Goal: Task Accomplishment & Management: Use online tool/utility

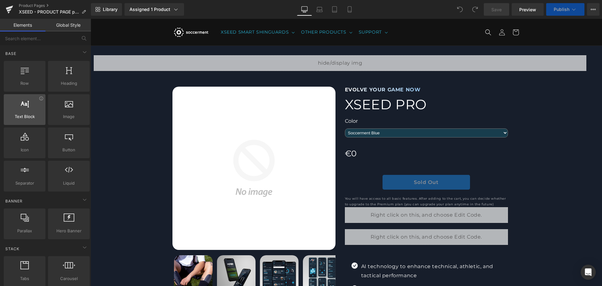
select select "Blaze Red"
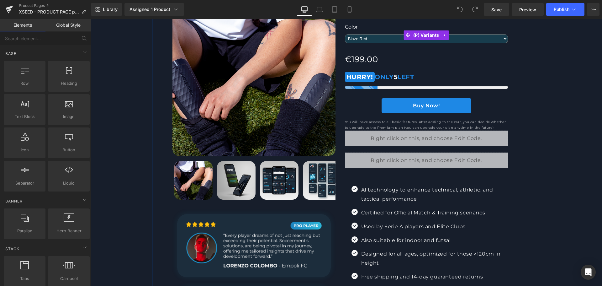
scroll to position [31, 0]
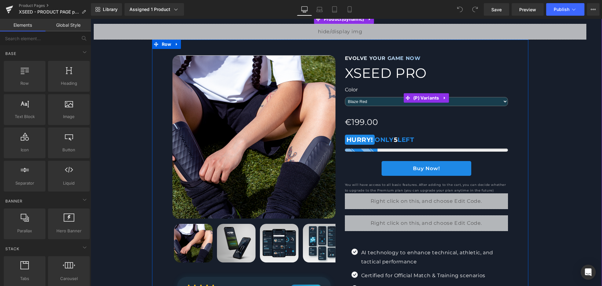
click at [384, 99] on select "Soccerment Blue Blaze Red Carbon Black Flash Yellow White Precision" at bounding box center [426, 101] width 163 height 9
click at [258, 113] on img at bounding box center [253, 136] width 163 height 163
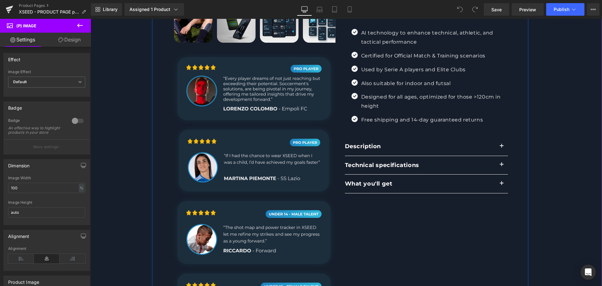
scroll to position [125, 0]
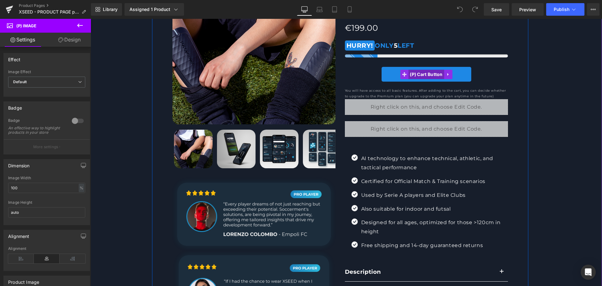
click at [423, 74] on span "(P) Cart Button" at bounding box center [426, 74] width 36 height 9
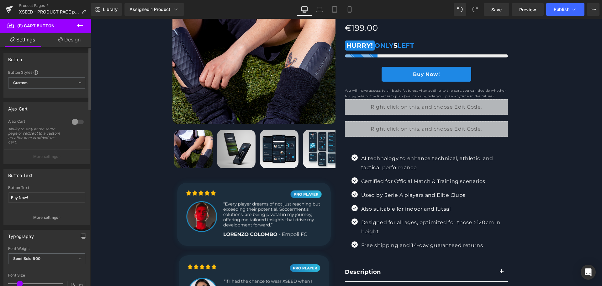
click at [76, 120] on div at bounding box center [77, 122] width 15 height 10
click at [73, 155] on button "More settings" at bounding box center [47, 156] width 86 height 15
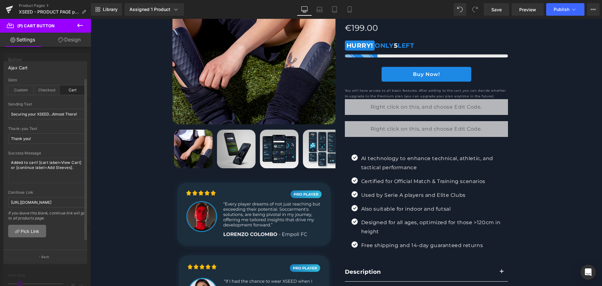
click at [34, 234] on link "Pick Link" at bounding box center [27, 230] width 38 height 13
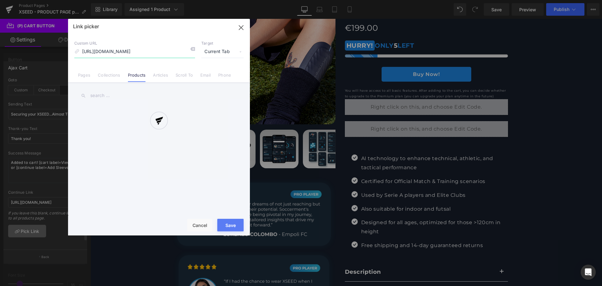
scroll to position [0, 36]
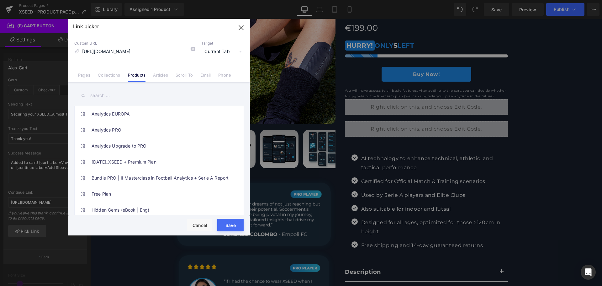
click at [244, 30] on icon "button" at bounding box center [241, 28] width 10 height 10
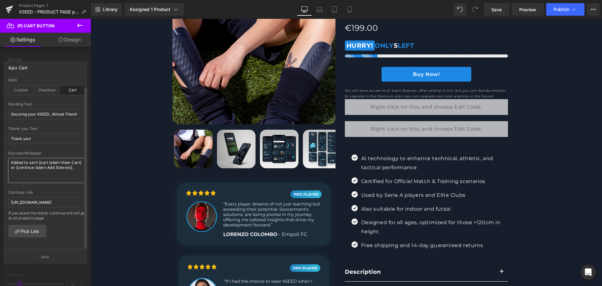
scroll to position [3, 0]
click at [51, 22] on span "(P) Cart Button" at bounding box center [37, 26] width 63 height 14
click at [76, 24] on button at bounding box center [80, 26] width 22 height 14
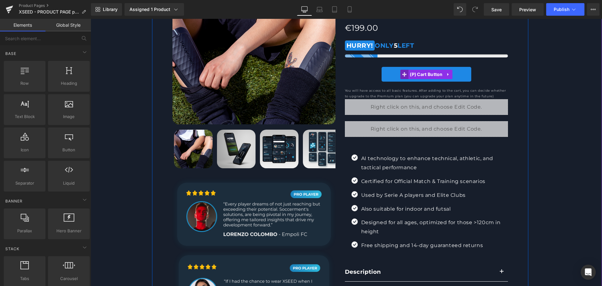
click at [404, 71] on span at bounding box center [404, 74] width 8 height 9
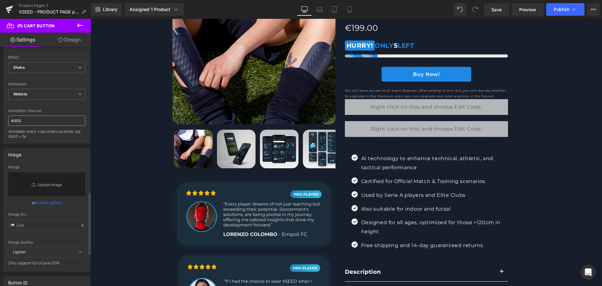
scroll to position [459, 0]
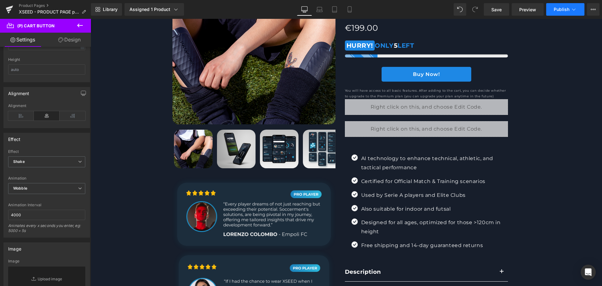
click at [558, 7] on span "Publish" at bounding box center [562, 9] width 16 height 5
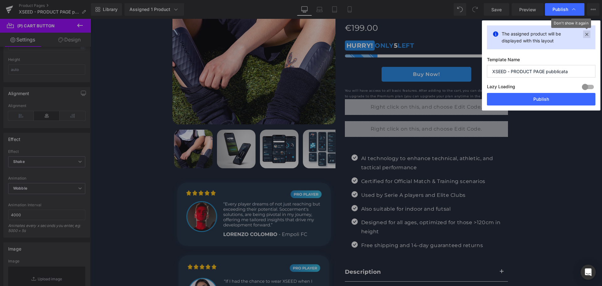
click at [589, 0] on div "(P) Cart Button You are previewing how the will restyle your page. You can not …" at bounding box center [301, 0] width 602 height 0
click at [588, 33] on icon at bounding box center [586, 34] width 7 height 8
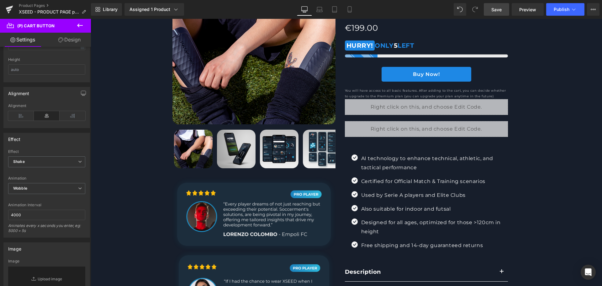
click at [495, 10] on span "Save" at bounding box center [496, 9] width 10 height 7
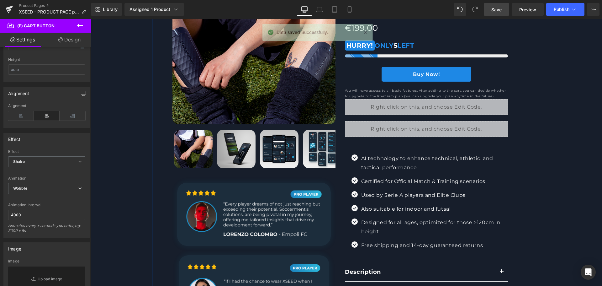
scroll to position [0, 0]
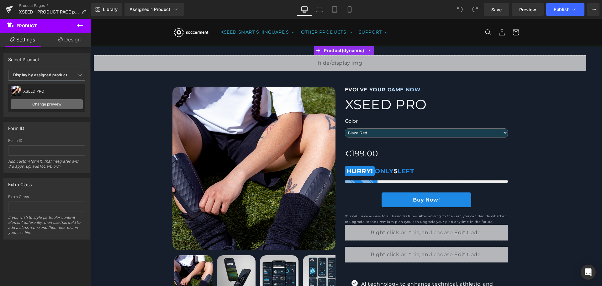
click at [71, 105] on link "Change preview" at bounding box center [47, 104] width 72 height 10
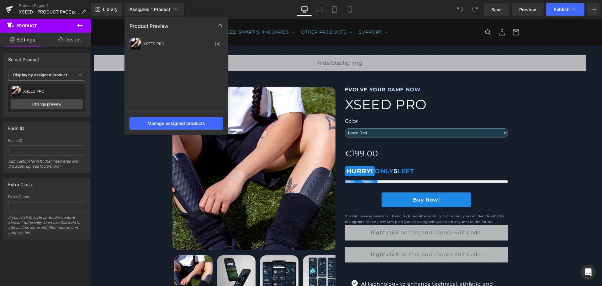
click at [129, 192] on div at bounding box center [346, 152] width 511 height 267
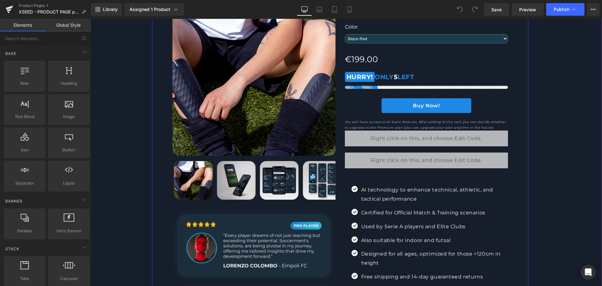
scroll to position [31, 0]
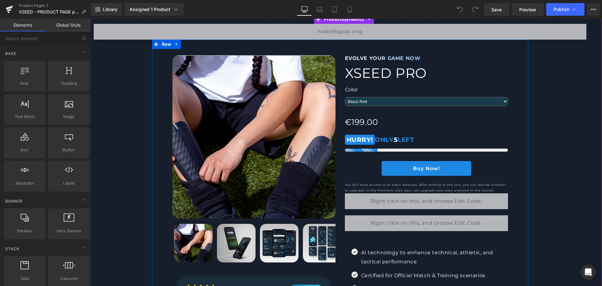
click at [386, 107] on div "Color Soccerment Blue Blaze Red Carbon Black Flash Yellow White Precision" at bounding box center [426, 98] width 163 height 22
click at [386, 101] on select "Soccerment Blue Blaze Red Carbon Black Flash Yellow White Precision" at bounding box center [426, 101] width 163 height 9
click at [345, 97] on select "Soccerment Blue Blaze Red Carbon Black Flash Yellow White Precision" at bounding box center [426, 101] width 163 height 9
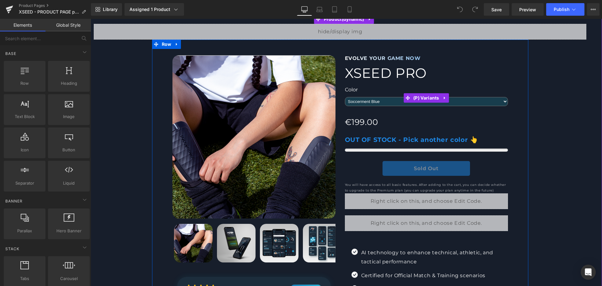
drag, startPoint x: 379, startPoint y: 103, endPoint x: 374, endPoint y: 106, distance: 5.6
click at [379, 103] on select "Soccerment Blue Blaze Red Carbon Black Flash Yellow White Precision" at bounding box center [426, 101] width 163 height 9
select select "Blaze Red"
click at [345, 97] on select "Soccerment Blue Blaze Red Carbon Black Flash Yellow White Precision" at bounding box center [426, 101] width 163 height 9
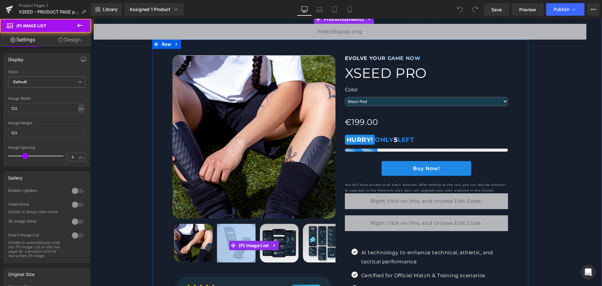
drag, startPoint x: 195, startPoint y: 266, endPoint x: 223, endPoint y: 266, distance: 28.2
click at [223, 266] on div at bounding box center [253, 245] width 163 height 44
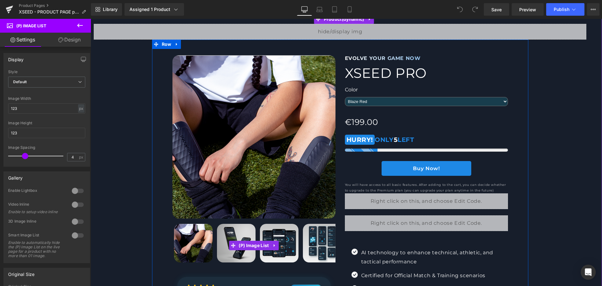
click at [223, 266] on div at bounding box center [253, 245] width 163 height 44
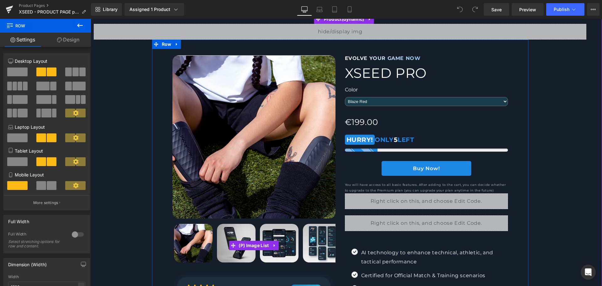
click at [286, 252] on img at bounding box center [279, 242] width 39 height 39
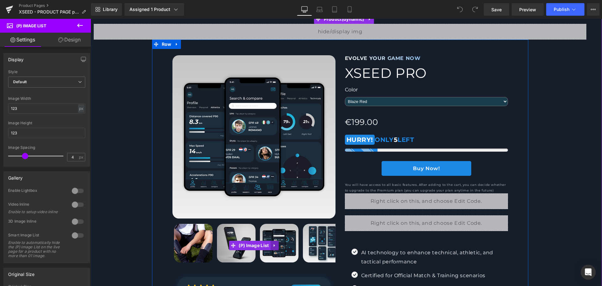
click at [272, 245] on icon at bounding box center [274, 245] width 4 height 5
click at [231, 245] on link "(P) Image List" at bounding box center [237, 244] width 41 height 9
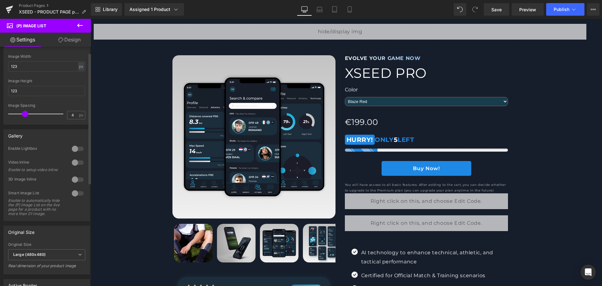
scroll to position [0, 0]
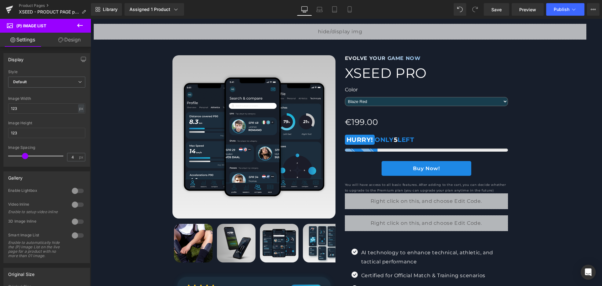
click at [64, 40] on link "Design" at bounding box center [69, 40] width 45 height 14
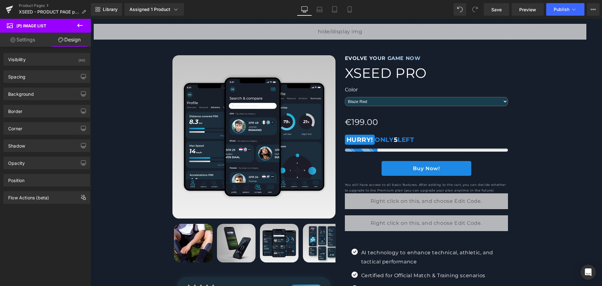
click at [38, 39] on link "Settings" at bounding box center [22, 40] width 45 height 14
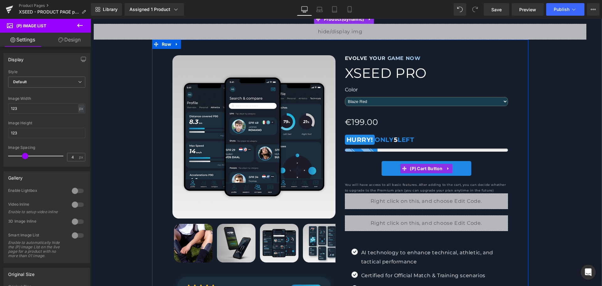
click at [418, 174] on button "Buy Now!" at bounding box center [426, 168] width 90 height 15
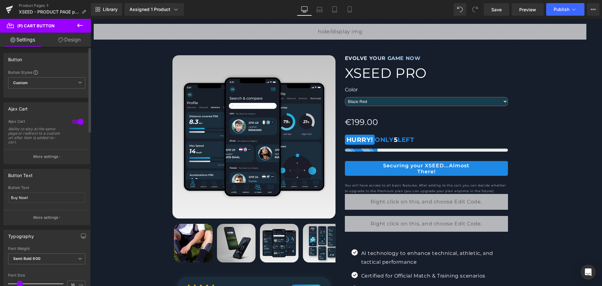
click at [79, 120] on div at bounding box center [77, 122] width 15 height 10
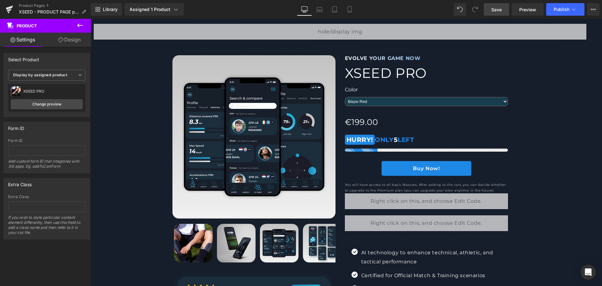
click at [496, 8] on span "Save" at bounding box center [496, 9] width 10 height 7
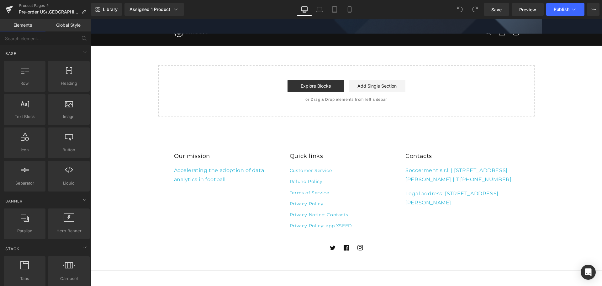
scroll to position [2915, 0]
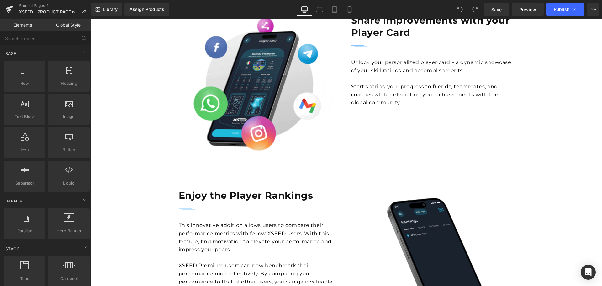
scroll to position [1505, 0]
